Goal: Task Accomplishment & Management: Use online tool/utility

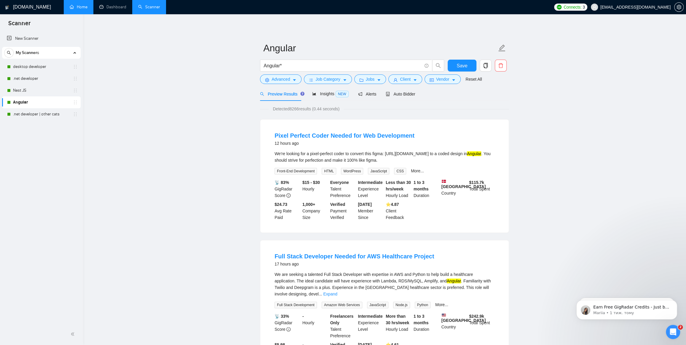
click at [78, 8] on link "Home" at bounding box center [79, 6] width 18 height 5
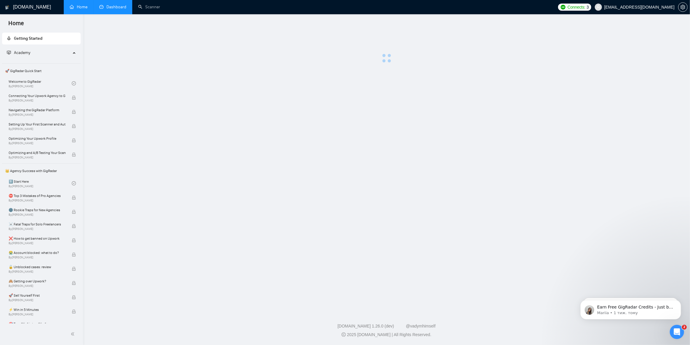
click at [117, 5] on link "Dashboard" at bounding box center [112, 6] width 27 height 5
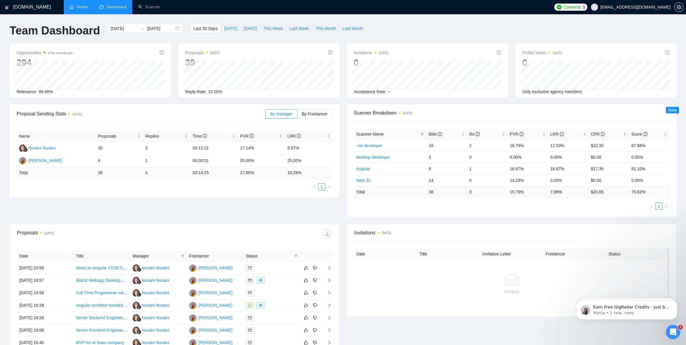
click at [682, 10] on div at bounding box center [678, 7] width 9 height 14
click at [680, 9] on icon "setting" at bounding box center [678, 7] width 5 height 5
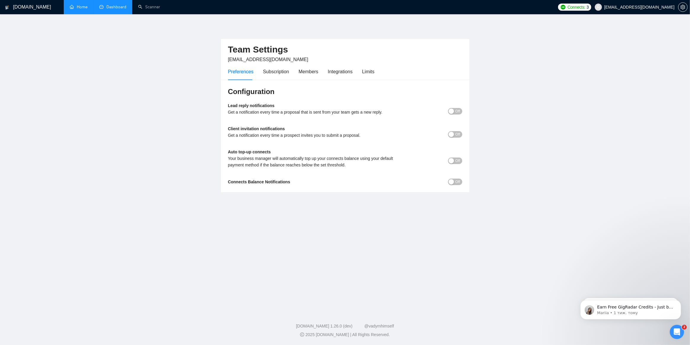
click at [454, 111] on button "Off" at bounding box center [455, 111] width 14 height 7
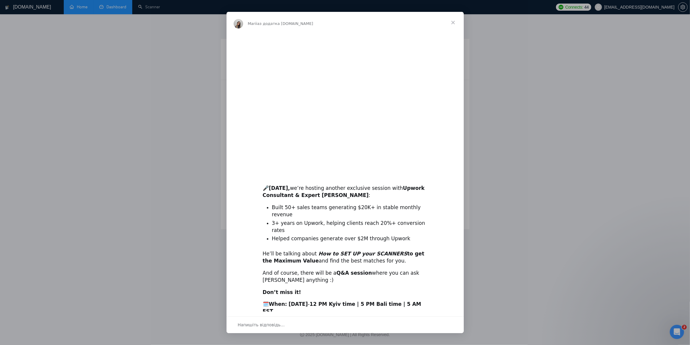
click at [456, 142] on img "Месенджер Intercom" at bounding box center [344, 100] width 237 height 134
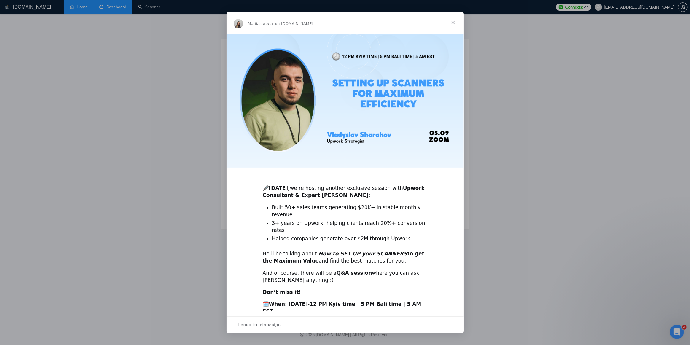
click at [451, 23] on span "Закрити" at bounding box center [452, 22] width 21 height 21
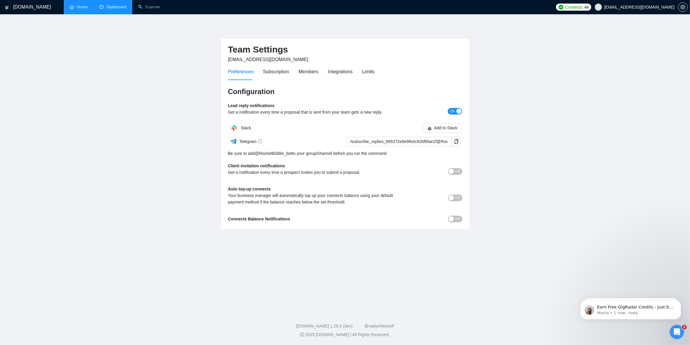
click at [452, 110] on span "On" at bounding box center [452, 111] width 5 height 7
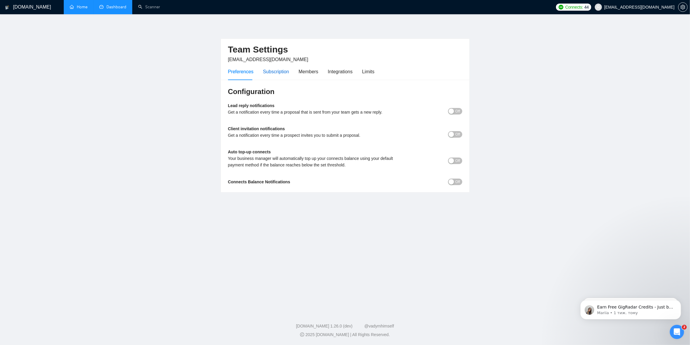
click at [278, 72] on div "Subscription" at bounding box center [276, 71] width 26 height 7
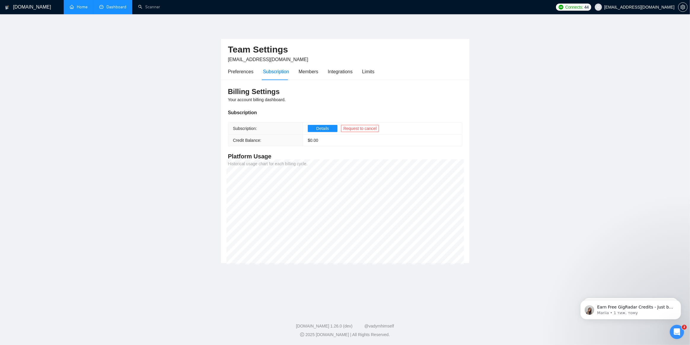
click at [318, 71] on div "Preferences Subscription Members Integrations Limits" at bounding box center [301, 71] width 146 height 17
click at [337, 71] on div "Integrations" at bounding box center [340, 71] width 25 height 7
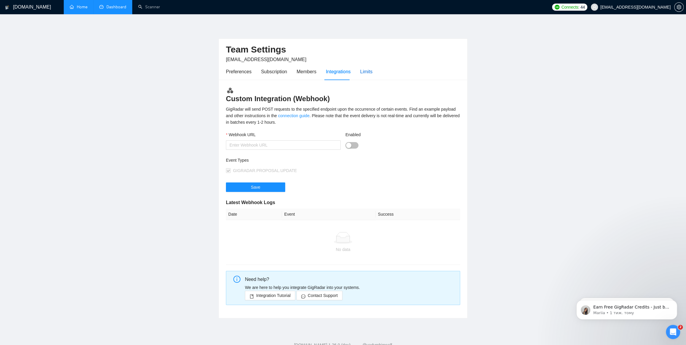
click at [364, 70] on div "Limits" at bounding box center [366, 71] width 12 height 7
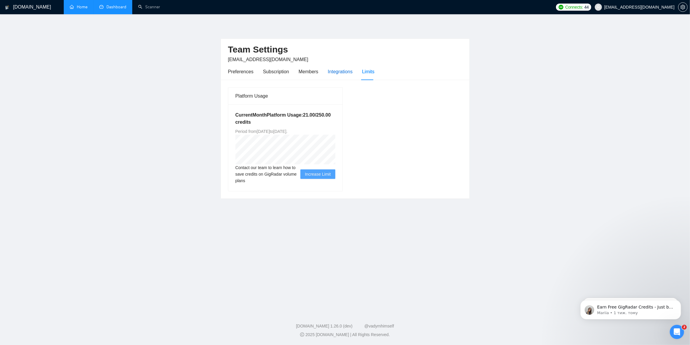
click at [340, 71] on div "Integrations" at bounding box center [340, 71] width 25 height 7
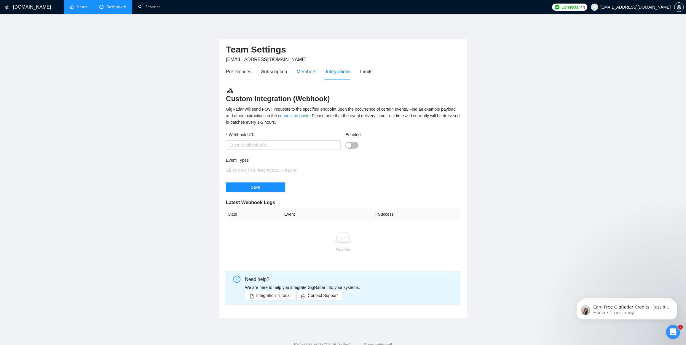
click at [307, 71] on div "Members" at bounding box center [306, 71] width 20 height 7
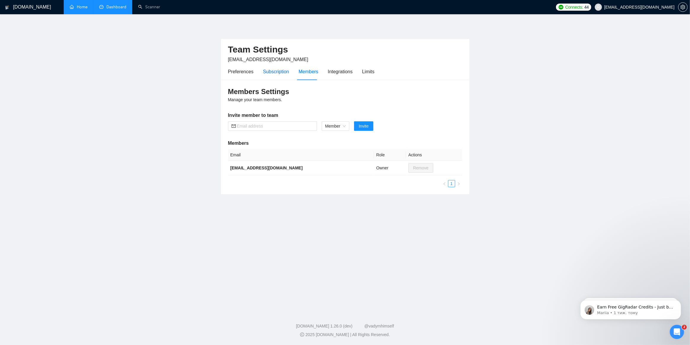
click at [278, 71] on div "Subscription" at bounding box center [276, 71] width 26 height 7
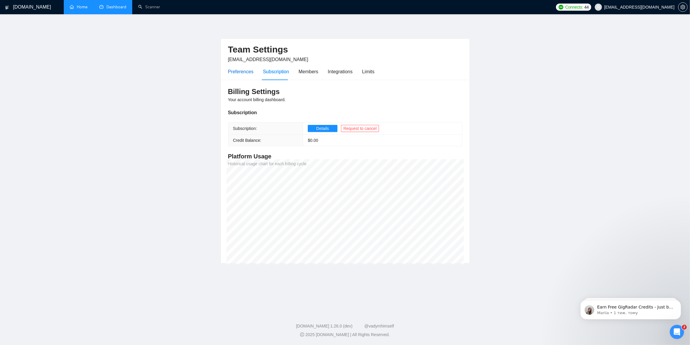
click at [243, 71] on div "Preferences" at bounding box center [240, 71] width 25 height 7
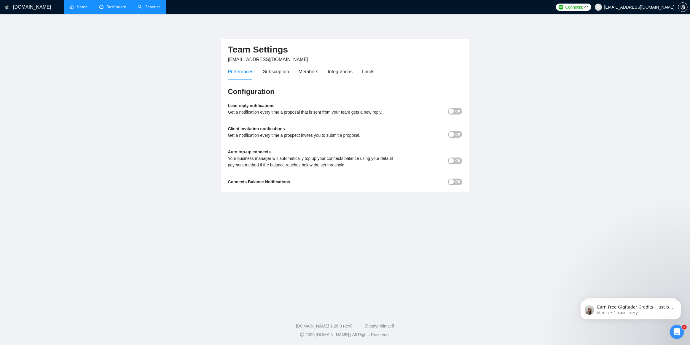
click at [152, 9] on link "Scanner" at bounding box center [149, 6] width 22 height 5
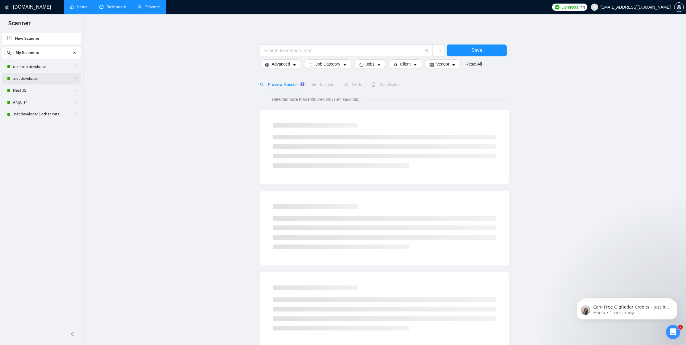
click at [21, 77] on link ".net developer" at bounding box center [41, 79] width 56 height 12
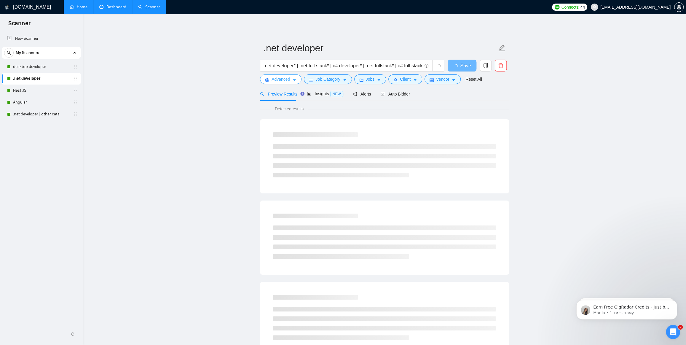
click at [285, 77] on span "Advanced" at bounding box center [280, 79] width 18 height 7
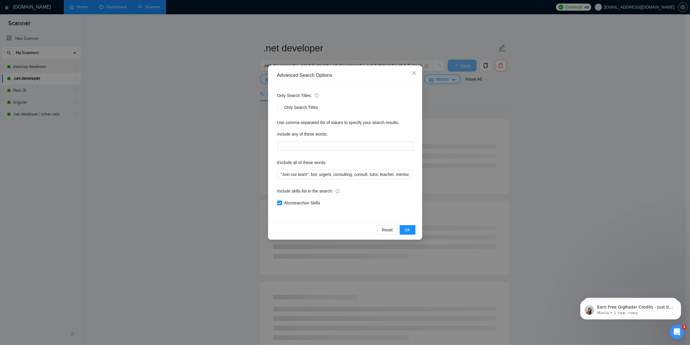
click at [330, 169] on div "Exclude all of these words:" at bounding box center [345, 164] width 136 height 12
drag, startPoint x: 340, startPoint y: 173, endPoint x: 351, endPoint y: 174, distance: 10.4
click at [341, 173] on input ""Join our team", bot, urgent, consulting, consult, tutor, teacher, mentor, upda…" at bounding box center [345, 173] width 136 height 9
click at [355, 174] on input ""Join our team", bot, urgent, consulting, consult, tutor, teacher, mentor, upda…" at bounding box center [345, 173] width 136 height 9
click at [312, 173] on input ""Join our team", bot, urgent, consulting, consult, tutor, teacher, mentor, upda…" at bounding box center [345, 173] width 136 height 9
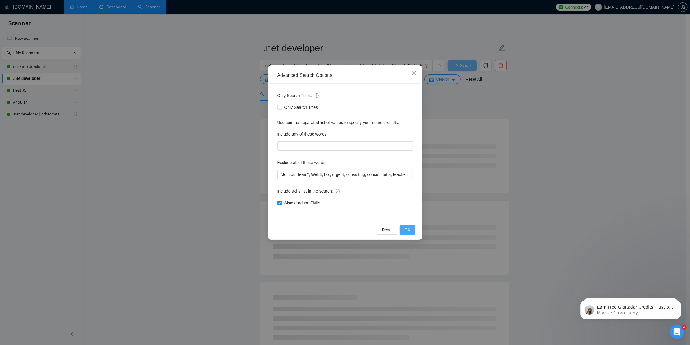
click at [406, 229] on span "OK" at bounding box center [407, 229] width 6 height 7
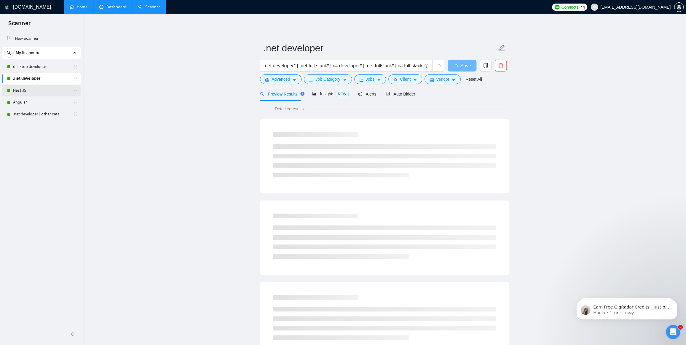
click at [19, 89] on link "Nest JS" at bounding box center [41, 90] width 56 height 12
click at [462, 66] on span "Save" at bounding box center [465, 65] width 11 height 7
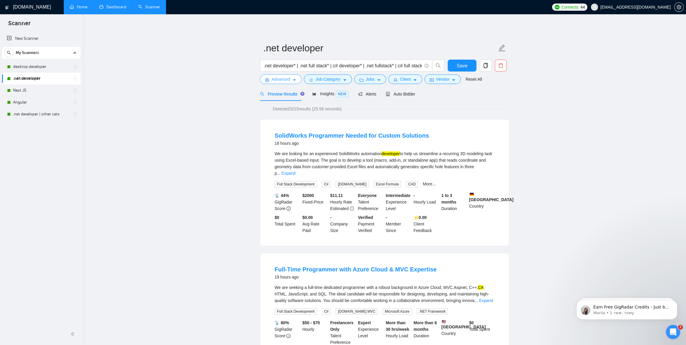
click at [287, 78] on span "Advanced" at bounding box center [280, 79] width 18 height 7
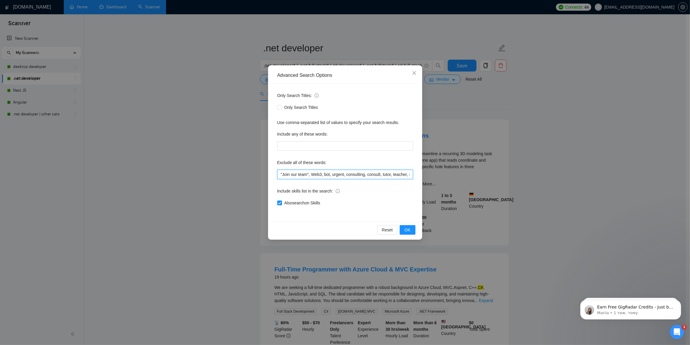
click at [323, 173] on input ""Join our team", Web3, bot, urgent, consulting, consult, tutor, teacher, mentor…" at bounding box center [345, 173] width 136 height 9
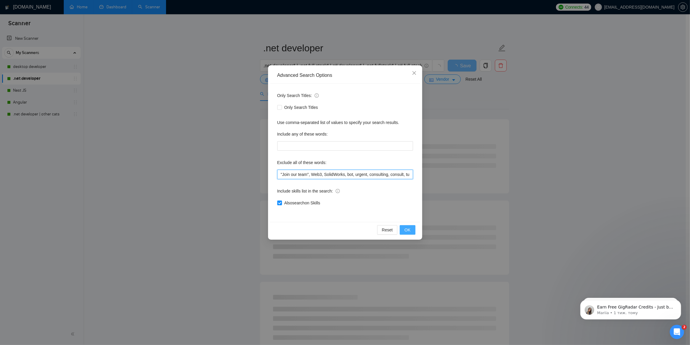
type input ""Join our team", Web3, SolidWorks, bot, urgent, consulting, consult, tutor, tea…"
click at [406, 228] on span "OK" at bounding box center [407, 229] width 6 height 7
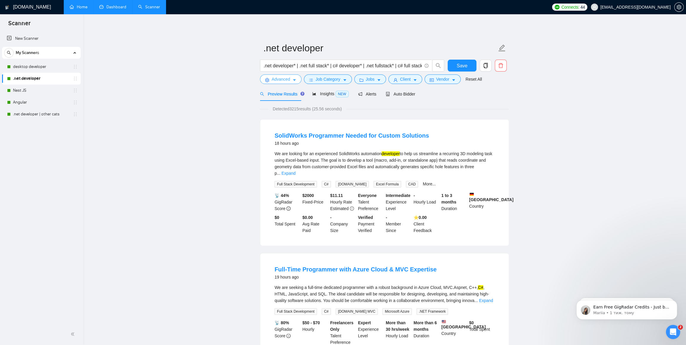
click at [280, 78] on span "Advanced" at bounding box center [280, 79] width 18 height 7
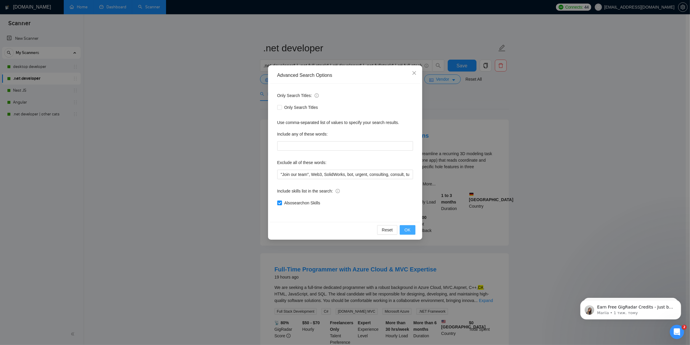
click at [409, 230] on span "OK" at bounding box center [407, 229] width 6 height 7
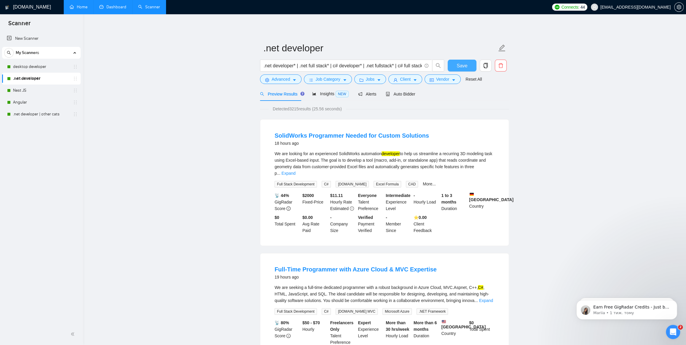
click at [463, 65] on span "Save" at bounding box center [461, 65] width 11 height 7
click at [19, 91] on link "Nest JS" at bounding box center [41, 90] width 56 height 12
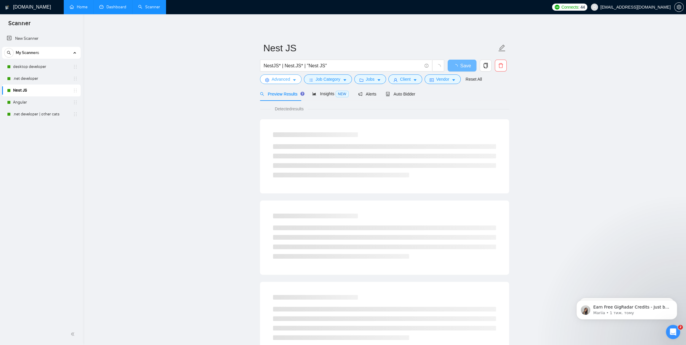
click at [284, 78] on span "Advanced" at bounding box center [280, 79] width 18 height 7
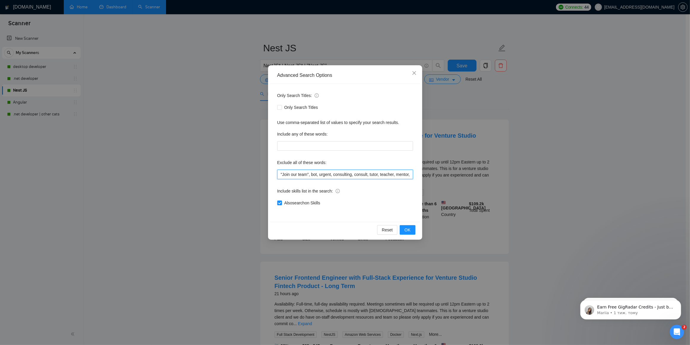
click at [312, 175] on input ""Join our team", bot, urgent, consulting, consult, tutor, teacher, mentor, upda…" at bounding box center [345, 173] width 136 height 9
type input ""Join our team", Web3, bot, urgent, consulting, consult, tutor, teacher, mentor…"
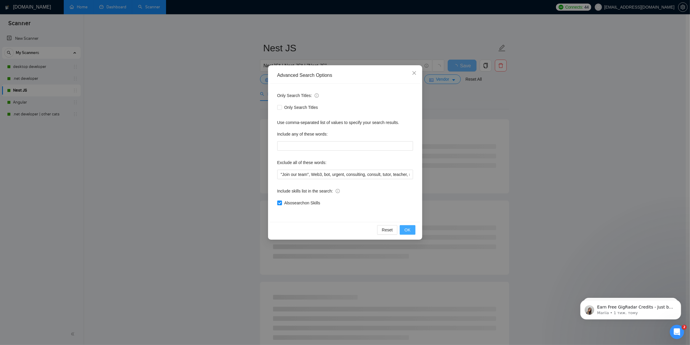
click at [406, 227] on span "OK" at bounding box center [407, 229] width 6 height 7
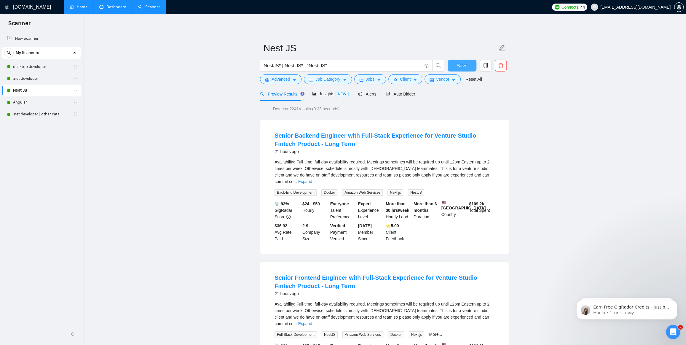
click at [462, 66] on span "Save" at bounding box center [461, 65] width 11 height 7
